Goal: Task Accomplishment & Management: Use online tool/utility

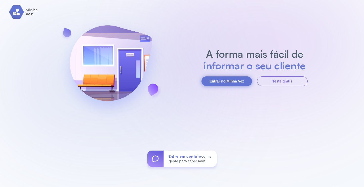
click at [221, 80] on button "Entrar no Minha Vez" at bounding box center [226, 81] width 51 height 10
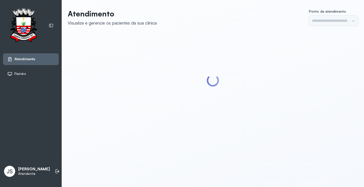
type input "*********"
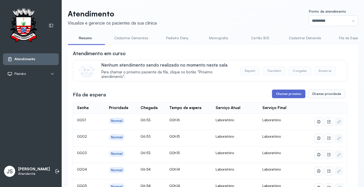
click at [286, 94] on button "Chamar próximo" at bounding box center [288, 93] width 33 height 9
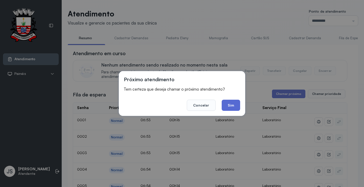
click at [233, 104] on button "Sim" at bounding box center [231, 105] width 18 height 11
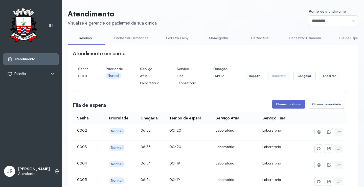
click at [295, 106] on button "Chamar próximo" at bounding box center [288, 104] width 33 height 9
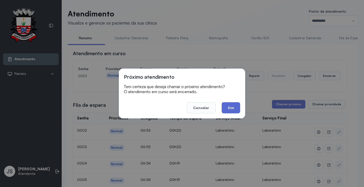
click at [230, 108] on button "Sim" at bounding box center [231, 107] width 18 height 11
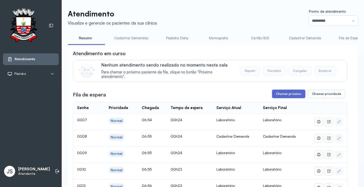
click at [280, 95] on button "Chamar próximo" at bounding box center [288, 93] width 33 height 9
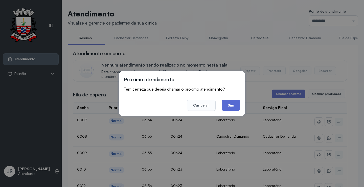
click at [234, 106] on button "Sim" at bounding box center [231, 105] width 18 height 11
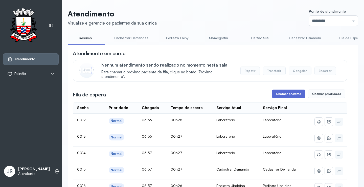
click at [287, 97] on button "Chamar próximo" at bounding box center [288, 93] width 33 height 9
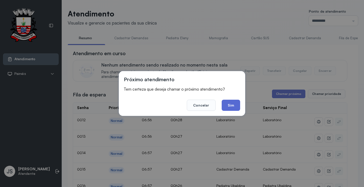
click at [227, 102] on button "Sim" at bounding box center [231, 105] width 18 height 11
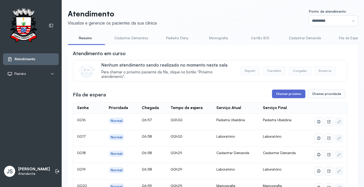
click at [284, 95] on button "Chamar próximo" at bounding box center [288, 93] width 33 height 9
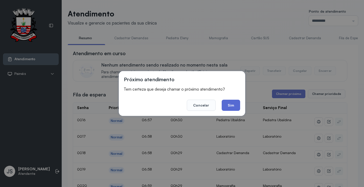
click at [227, 104] on button "Sim" at bounding box center [231, 105] width 18 height 11
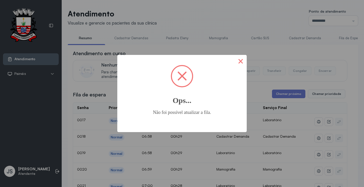
click at [241, 61] on button "×" at bounding box center [241, 61] width 12 height 12
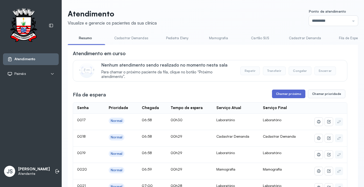
click at [283, 96] on button "Chamar próximo" at bounding box center [288, 93] width 33 height 9
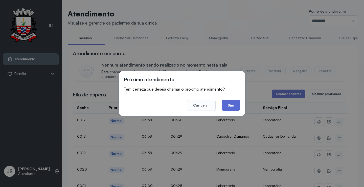
click at [235, 107] on button "Sim" at bounding box center [231, 105] width 18 height 11
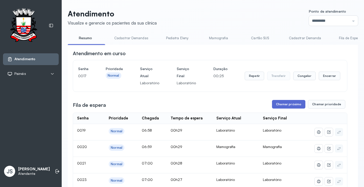
click at [288, 106] on button "Chamar próximo" at bounding box center [288, 104] width 33 height 9
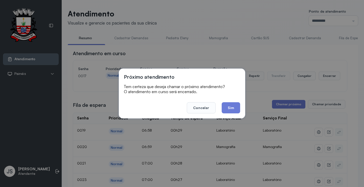
drag, startPoint x: 226, startPoint y: 108, endPoint x: 250, endPoint y: 104, distance: 23.5
click at [230, 107] on button "Sim" at bounding box center [231, 107] width 18 height 11
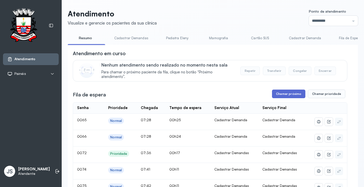
click at [291, 92] on button "Chamar próximo" at bounding box center [288, 93] width 33 height 9
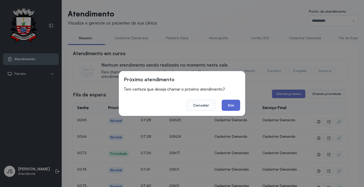
click at [231, 104] on button "Sim" at bounding box center [231, 105] width 18 height 11
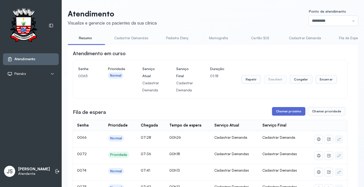
click at [290, 112] on button "Chamar próximo" at bounding box center [288, 111] width 33 height 9
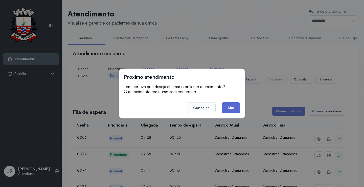
click at [233, 107] on button "Sim" at bounding box center [231, 107] width 18 height 11
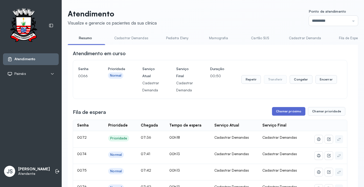
click at [290, 114] on button "Chamar próximo" at bounding box center [288, 111] width 33 height 9
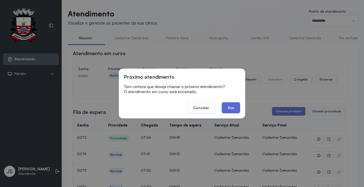
click at [229, 108] on button "Sim" at bounding box center [231, 107] width 18 height 11
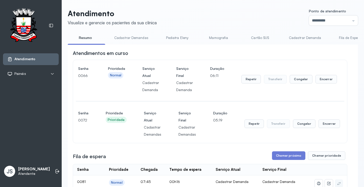
scroll to position [152, 0]
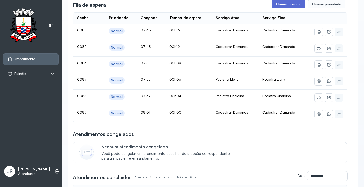
click at [290, 4] on button "Chamar próximo" at bounding box center [288, 4] width 33 height 9
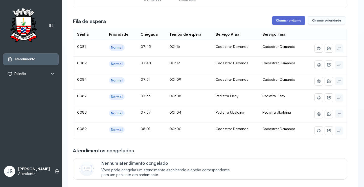
scroll to position [126, 0]
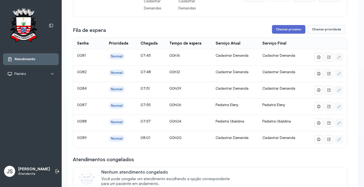
click at [288, 29] on button "Chamar próximo" at bounding box center [288, 29] width 33 height 9
click at [286, 32] on button "Chamar próximo" at bounding box center [288, 29] width 33 height 9
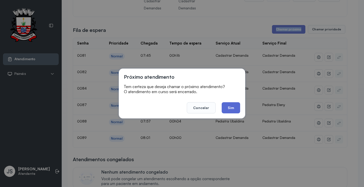
click at [231, 104] on button "Sim" at bounding box center [231, 107] width 18 height 11
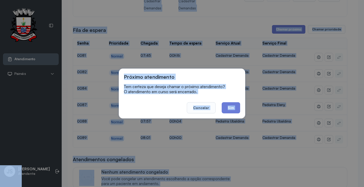
drag, startPoint x: 231, startPoint y: 104, endPoint x: 250, endPoint y: 97, distance: 19.6
click at [231, 104] on div "Atendimentos em curso Senha 0066 Prioridade Normal Serviço Atual Cadastrar Dema…" at bounding box center [210, 130] width 274 height 415
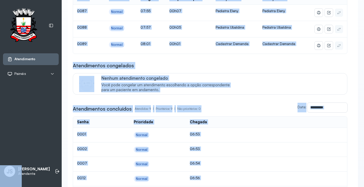
click at [280, 71] on div "Atendimentos congelados Nenhum atendimento congelado Você pode congelar um aten…" at bounding box center [210, 78] width 274 height 33
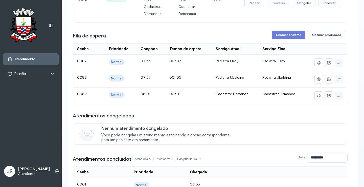
scroll to position [76, 0]
click at [288, 38] on button "Chamar próximo" at bounding box center [288, 35] width 33 height 9
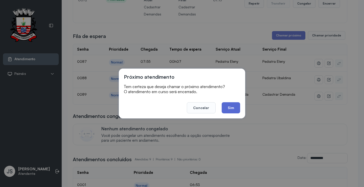
click at [230, 104] on button "Sim" at bounding box center [231, 107] width 18 height 11
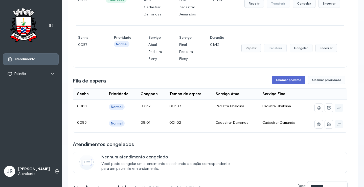
click at [284, 82] on button "Chamar próximo" at bounding box center [288, 80] width 33 height 9
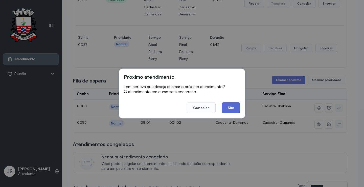
click at [229, 109] on button "Sim" at bounding box center [231, 107] width 18 height 11
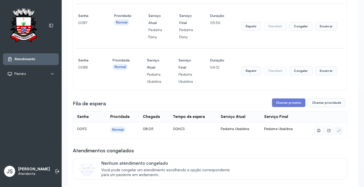
scroll to position [126, 0]
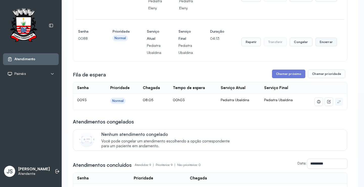
click at [329, 44] on button "Encerrar" at bounding box center [325, 42] width 21 height 9
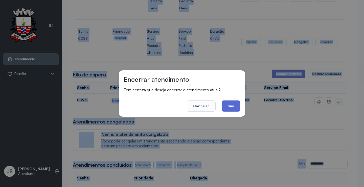
click at [237, 102] on button "Sim" at bounding box center [231, 105] width 18 height 11
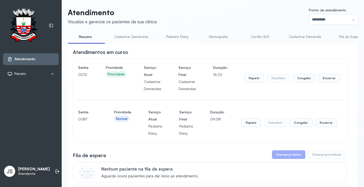
scroll to position [0, 0]
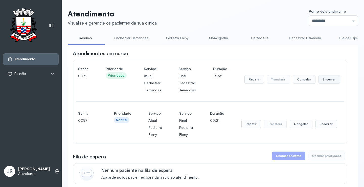
click at [327, 81] on button "Encerrar" at bounding box center [328, 79] width 21 height 9
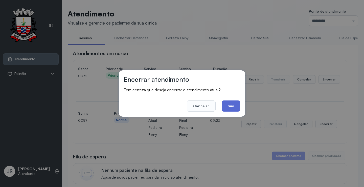
click at [231, 106] on button "Sim" at bounding box center [231, 105] width 18 height 11
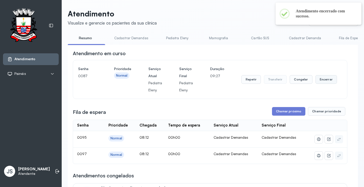
click at [328, 82] on button "Encerrar" at bounding box center [325, 79] width 21 height 9
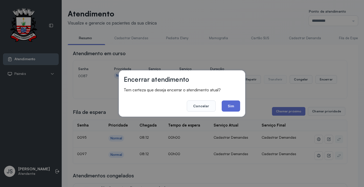
click at [237, 104] on button "Sim" at bounding box center [231, 105] width 18 height 11
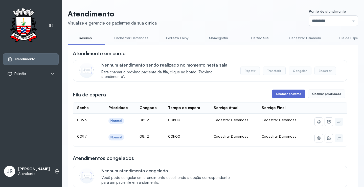
click at [288, 97] on button "Chamar próximo" at bounding box center [288, 93] width 33 height 9
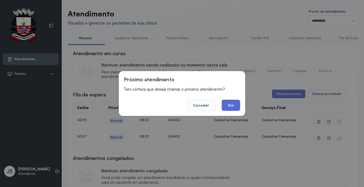
click at [230, 103] on button "Sim" at bounding box center [231, 105] width 18 height 11
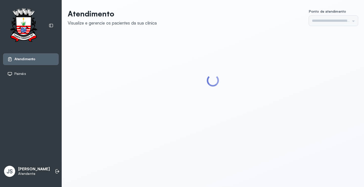
type input "*********"
click at [56, 170] on icon at bounding box center [57, 171] width 2 height 4
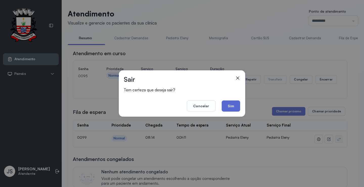
click at [230, 106] on button "Sim" at bounding box center [231, 105] width 18 height 11
